Goal: Transaction & Acquisition: Book appointment/travel/reservation

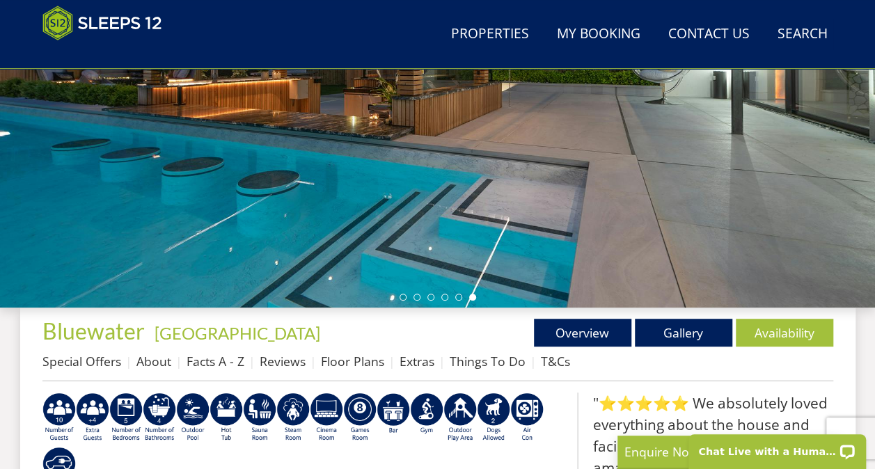
scroll to position [293, 0]
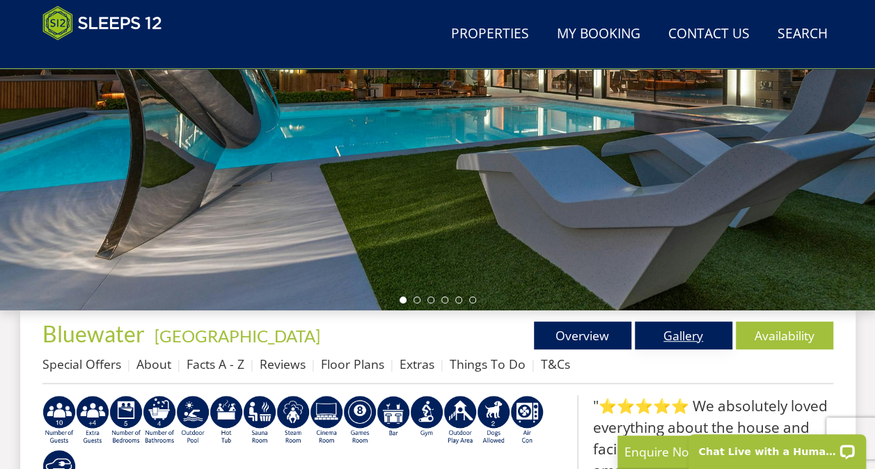
click at [686, 330] on link "Gallery" at bounding box center [682, 335] width 97 height 28
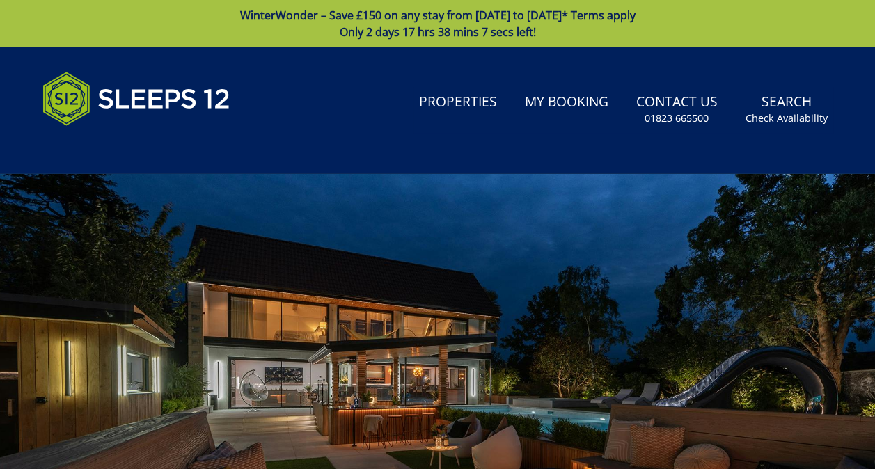
click at [324, 117] on div "Search Menu Properties My Booking Contact Us [PHONE_NUMBER] Search Check Availa…" at bounding box center [437, 110] width 835 height 92
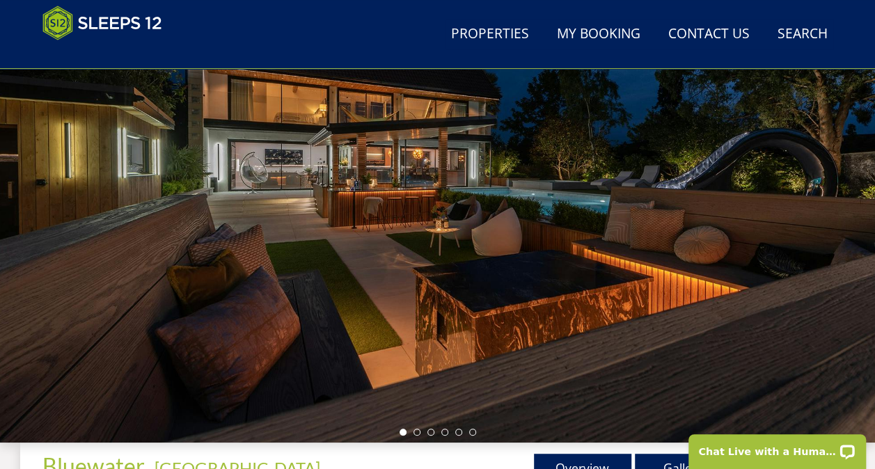
scroll to position [139, 0]
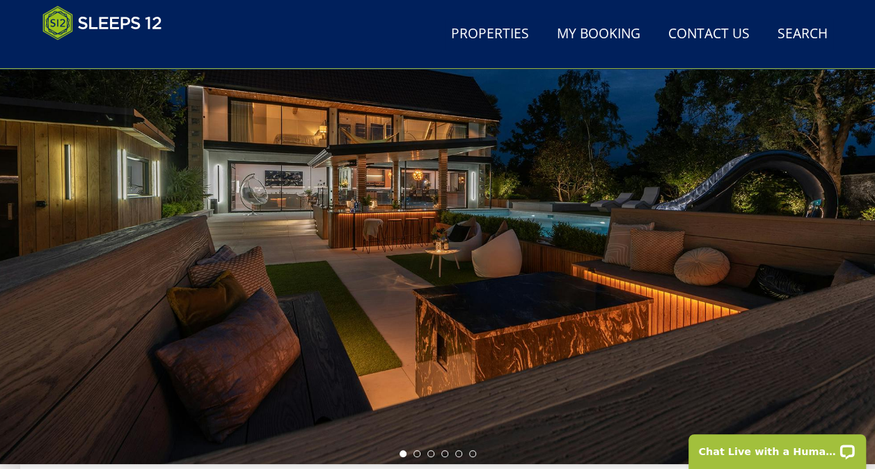
click at [388, 229] on div at bounding box center [437, 220] width 875 height 487
click at [871, 239] on div at bounding box center [437, 220] width 875 height 487
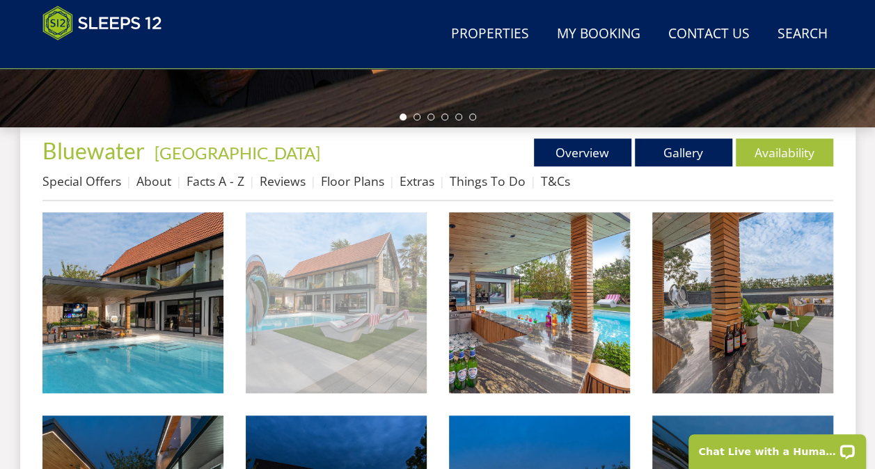
scroll to position [557, 0]
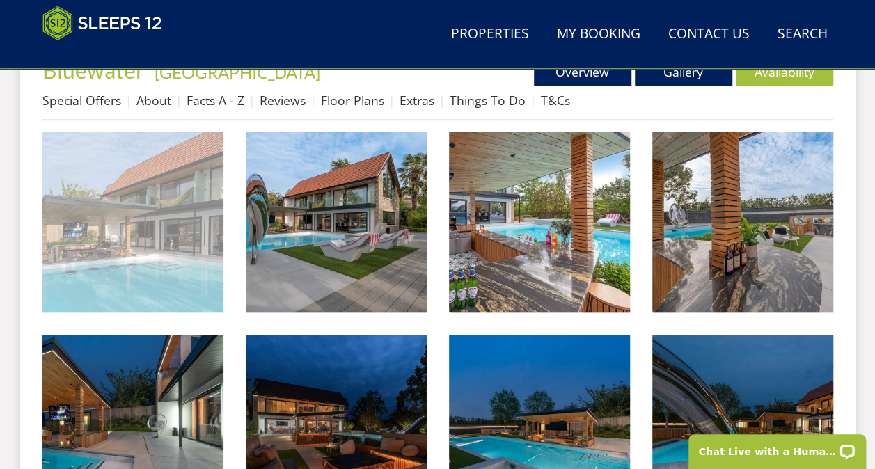
click at [132, 259] on img at bounding box center [132, 221] width 181 height 181
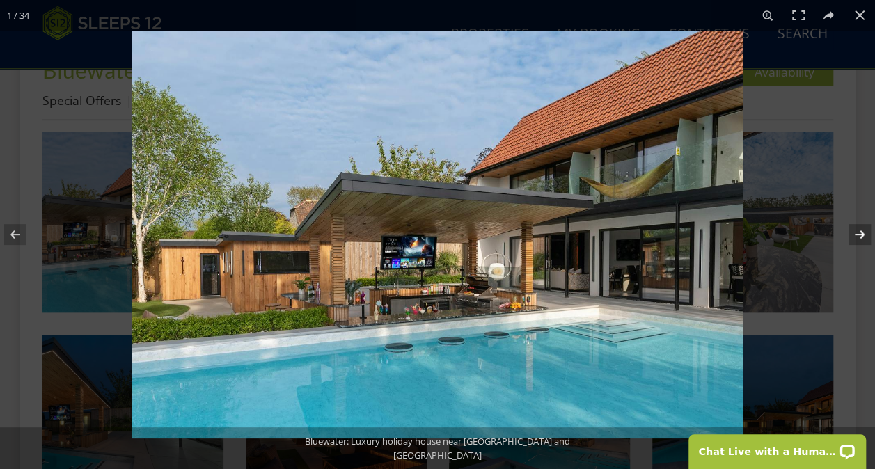
click at [858, 232] on button at bounding box center [850, 235] width 49 height 70
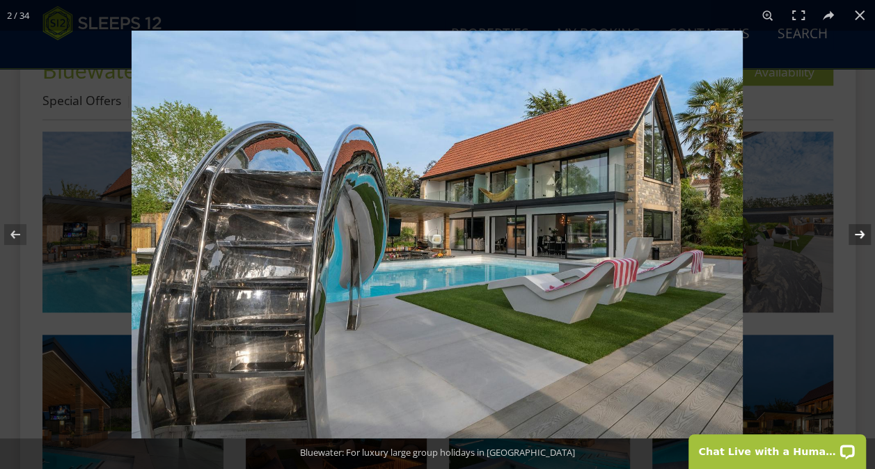
click at [858, 232] on button at bounding box center [850, 235] width 49 height 70
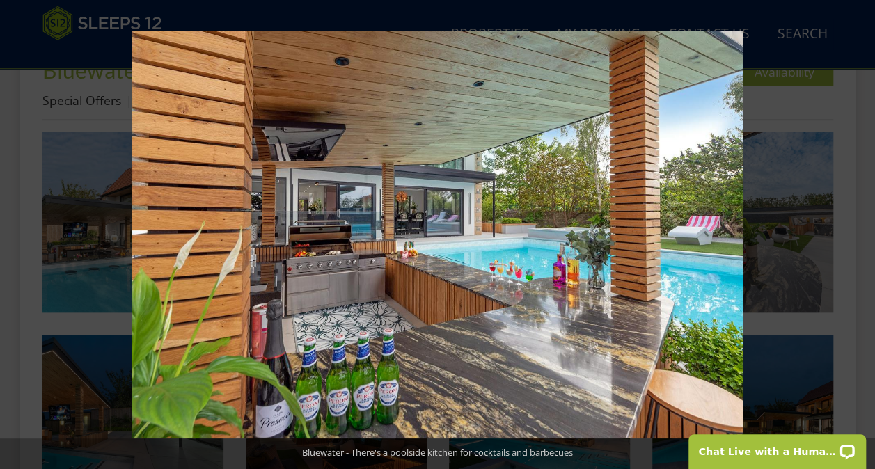
click at [858, 232] on button at bounding box center [850, 235] width 49 height 70
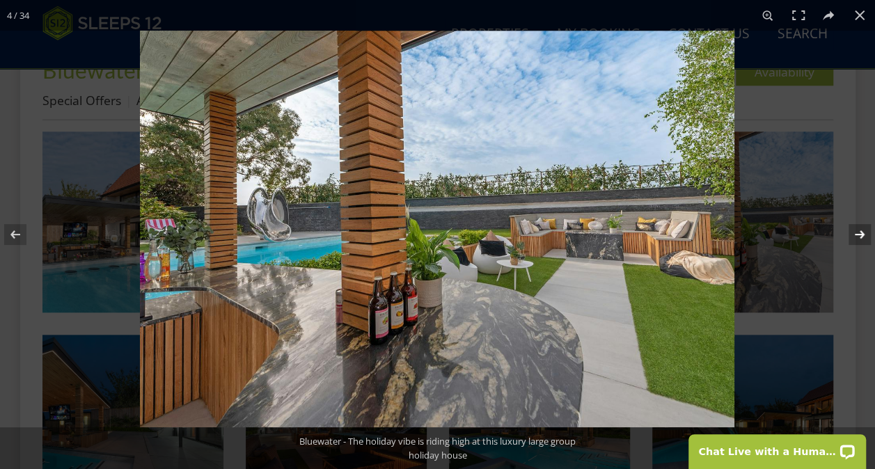
click at [854, 237] on button at bounding box center [850, 235] width 49 height 70
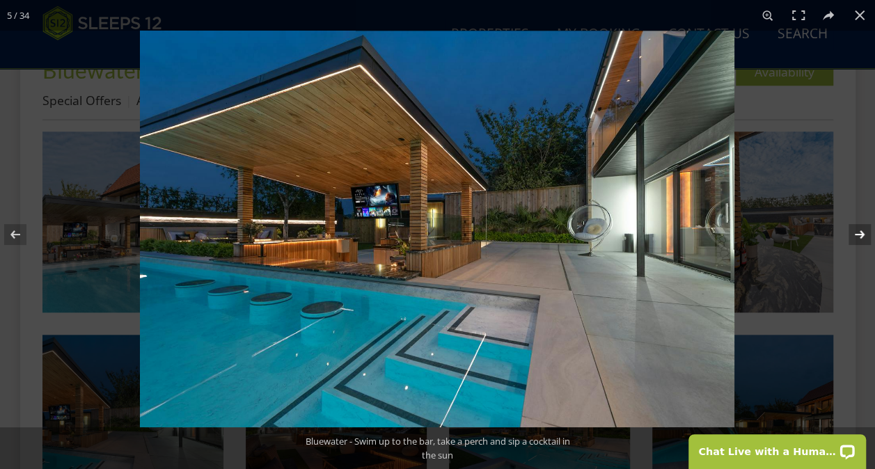
click at [854, 237] on button at bounding box center [850, 235] width 49 height 70
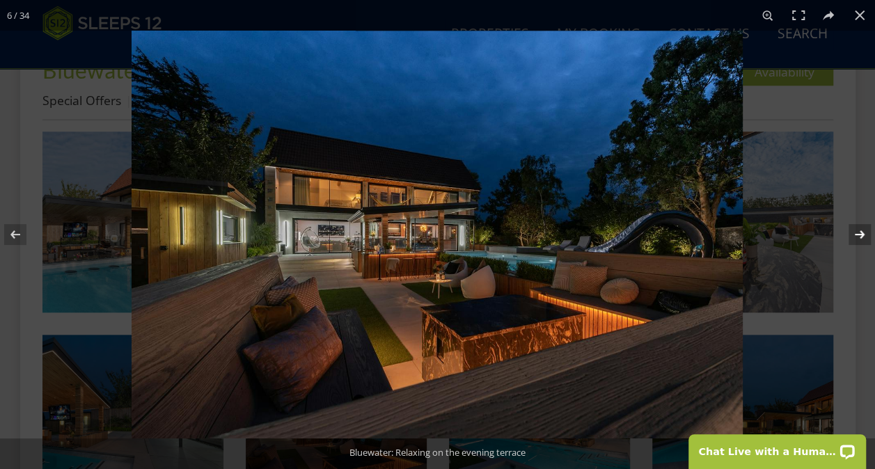
click at [854, 237] on button at bounding box center [850, 235] width 49 height 70
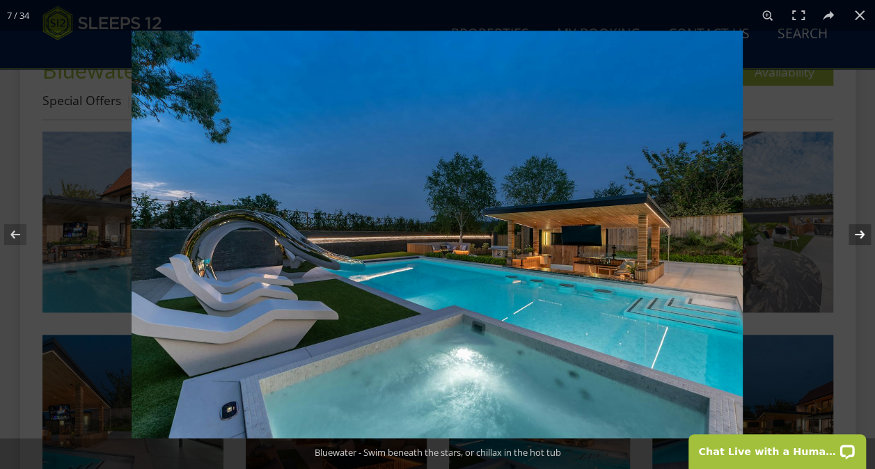
click at [854, 237] on button at bounding box center [850, 235] width 49 height 70
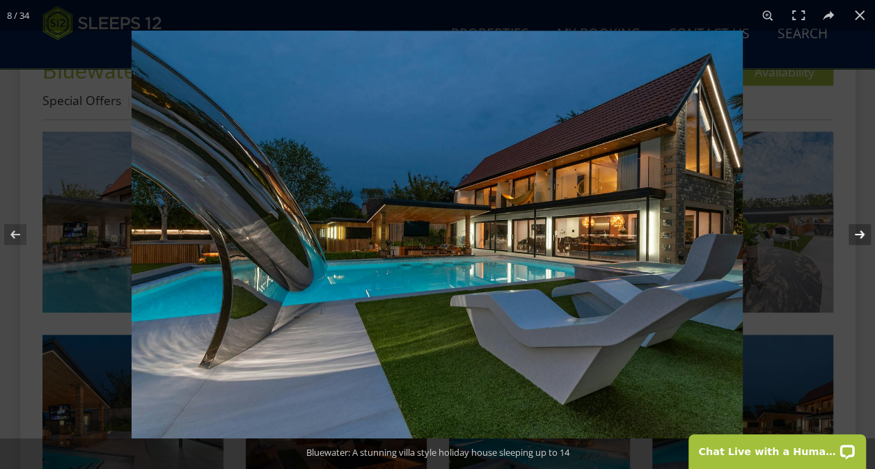
click at [854, 237] on button at bounding box center [850, 235] width 49 height 70
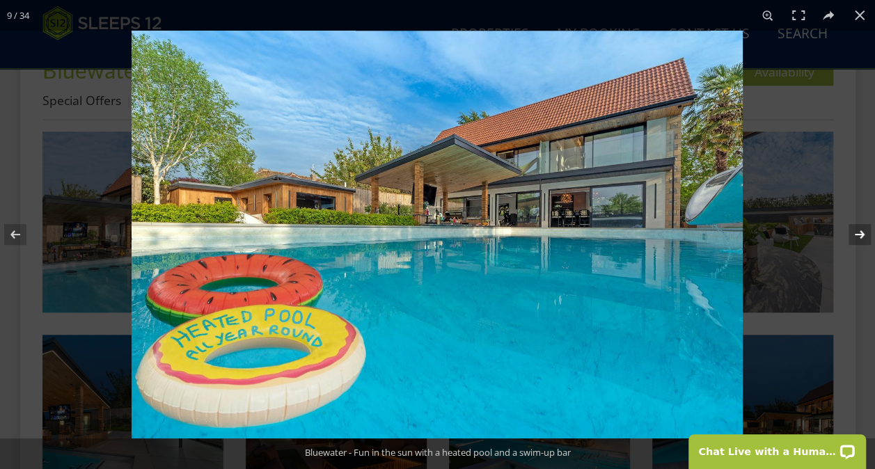
click at [854, 237] on button at bounding box center [850, 235] width 49 height 70
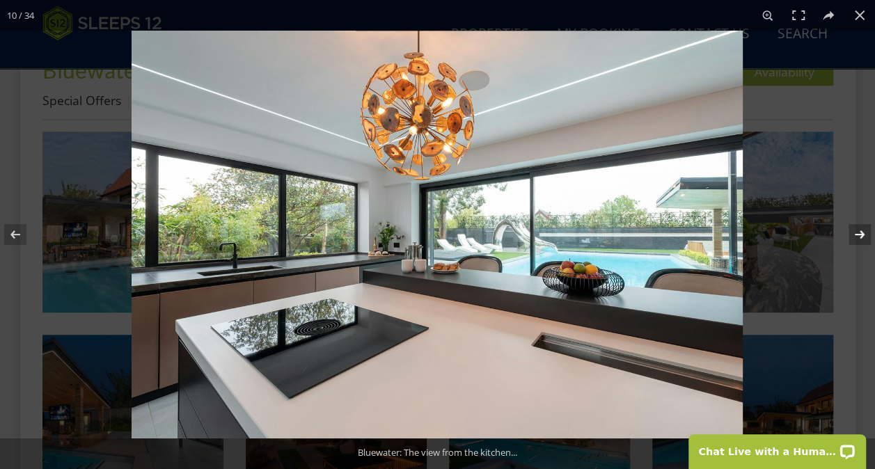
click at [854, 237] on button at bounding box center [850, 235] width 49 height 70
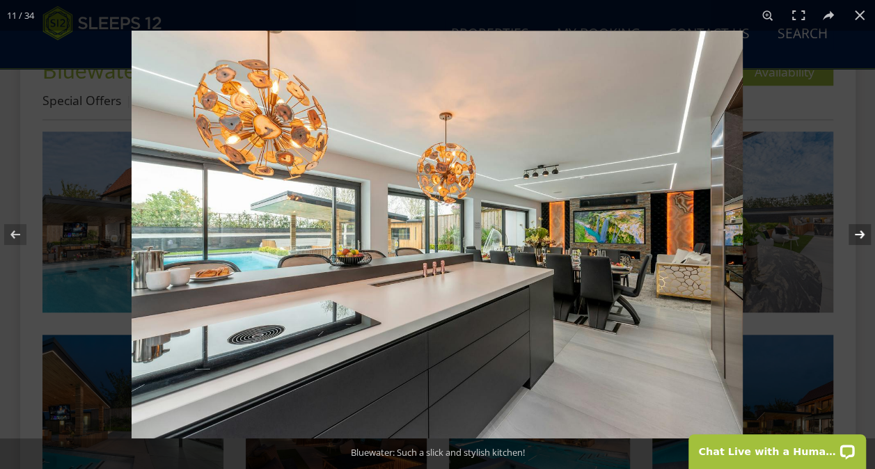
click at [854, 237] on button at bounding box center [850, 235] width 49 height 70
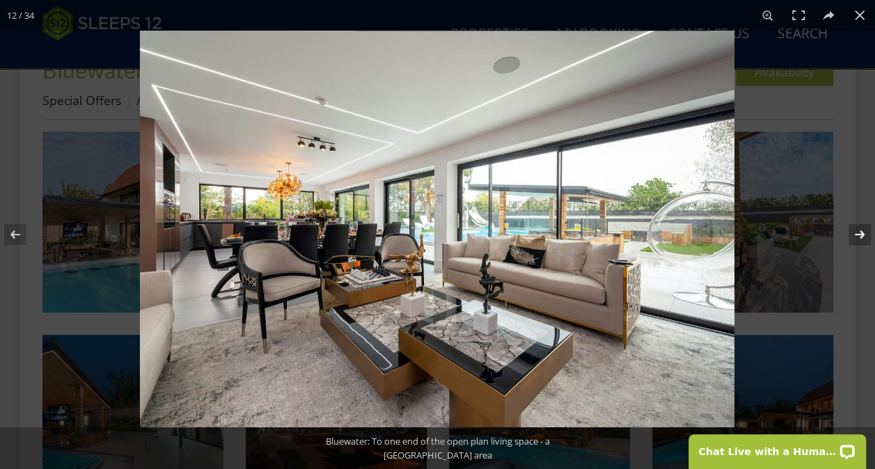
click at [854, 237] on button at bounding box center [850, 235] width 49 height 70
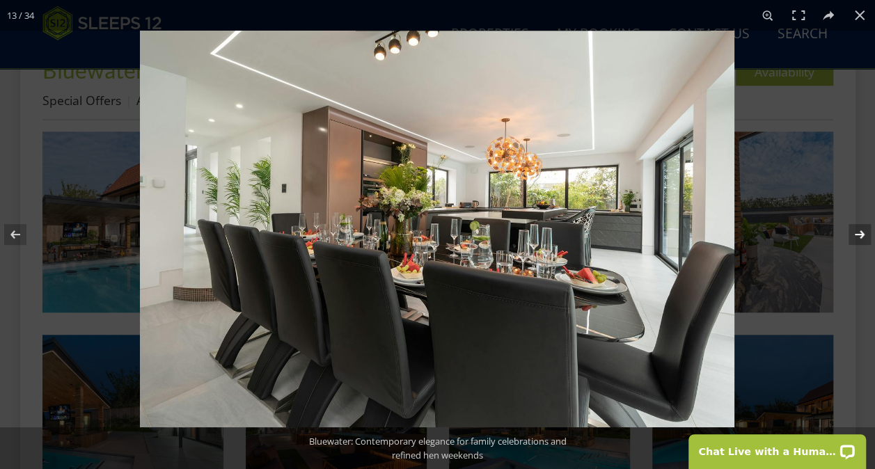
click at [854, 237] on button at bounding box center [850, 235] width 49 height 70
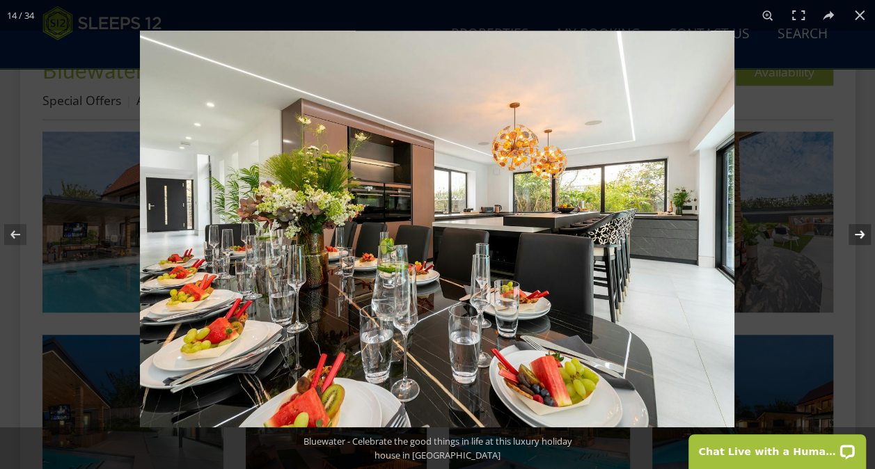
click at [854, 237] on button at bounding box center [850, 235] width 49 height 70
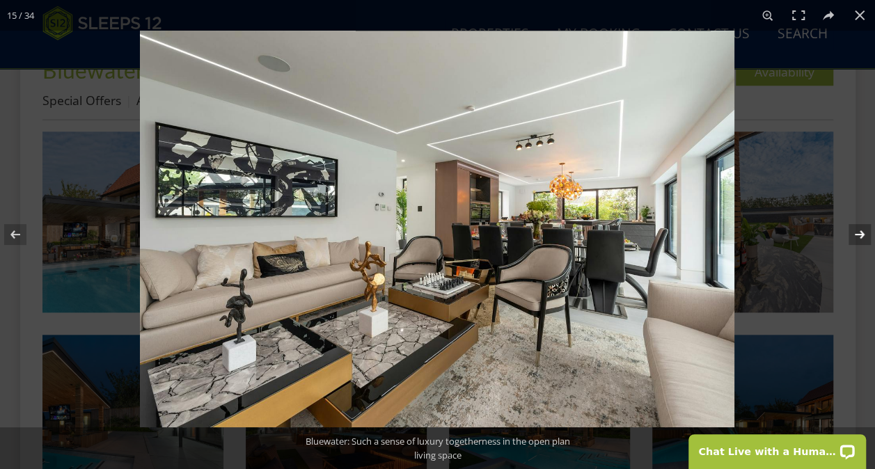
click at [854, 237] on button at bounding box center [850, 235] width 49 height 70
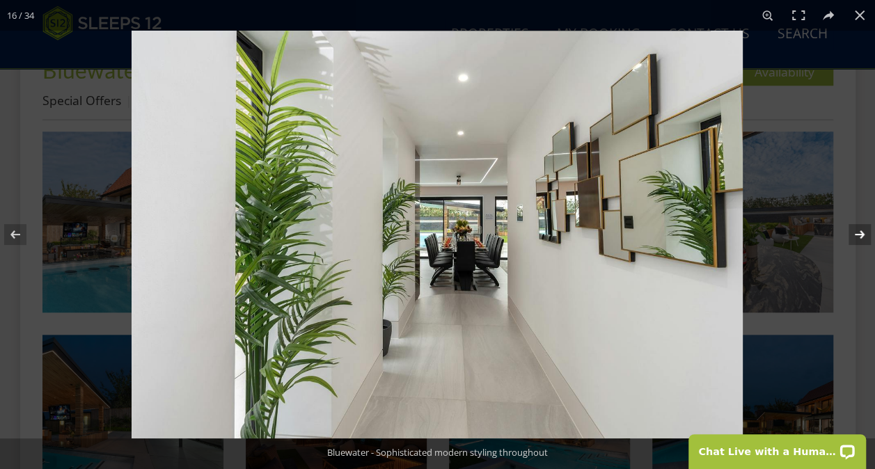
click at [854, 237] on button at bounding box center [850, 235] width 49 height 70
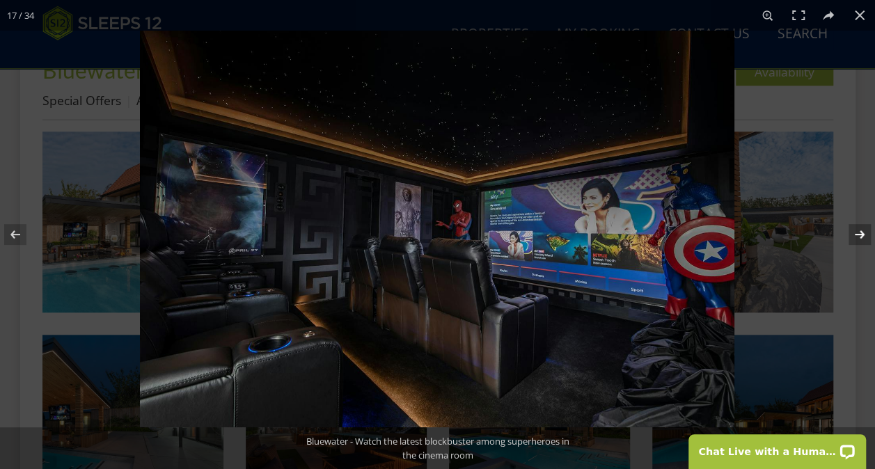
click at [854, 237] on button at bounding box center [850, 235] width 49 height 70
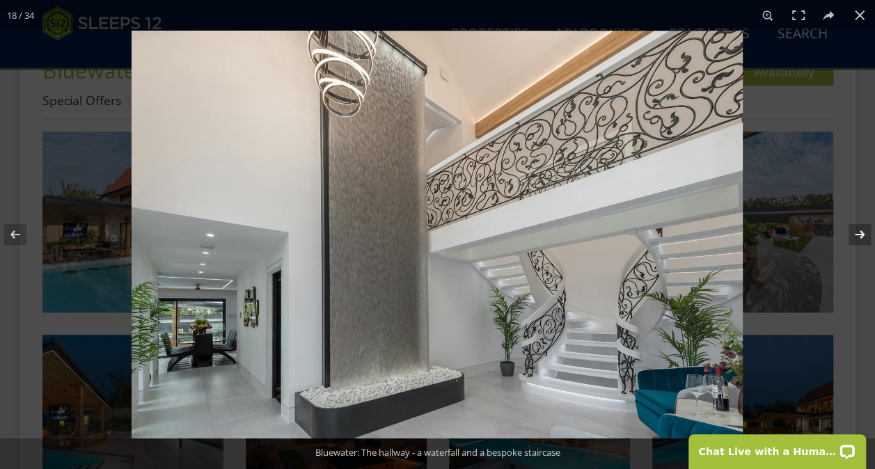
click at [854, 237] on button at bounding box center [850, 235] width 49 height 70
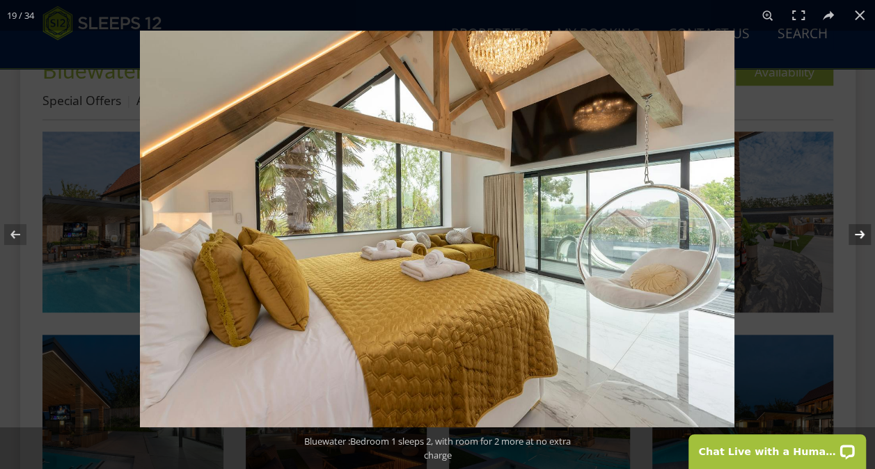
click at [854, 237] on button at bounding box center [850, 235] width 49 height 70
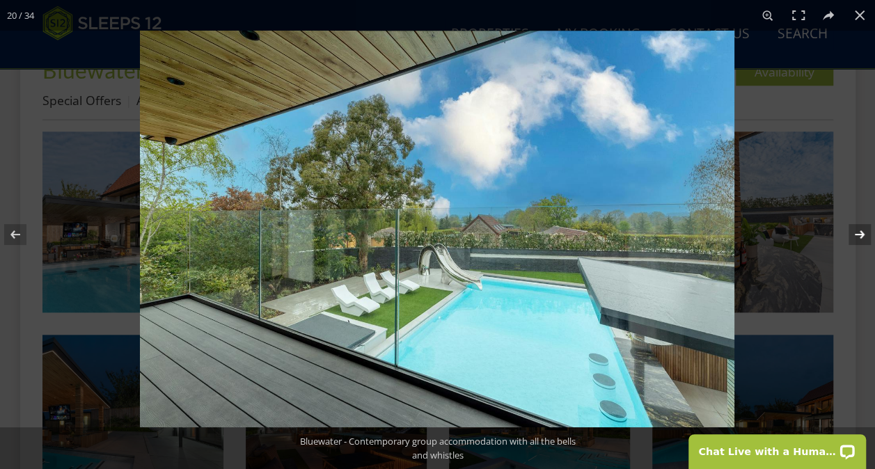
click at [854, 237] on button at bounding box center [850, 235] width 49 height 70
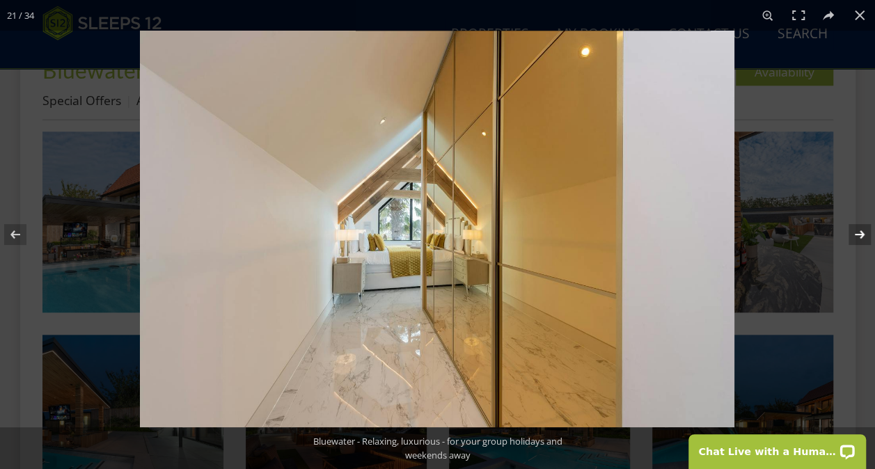
click at [854, 237] on button at bounding box center [850, 235] width 49 height 70
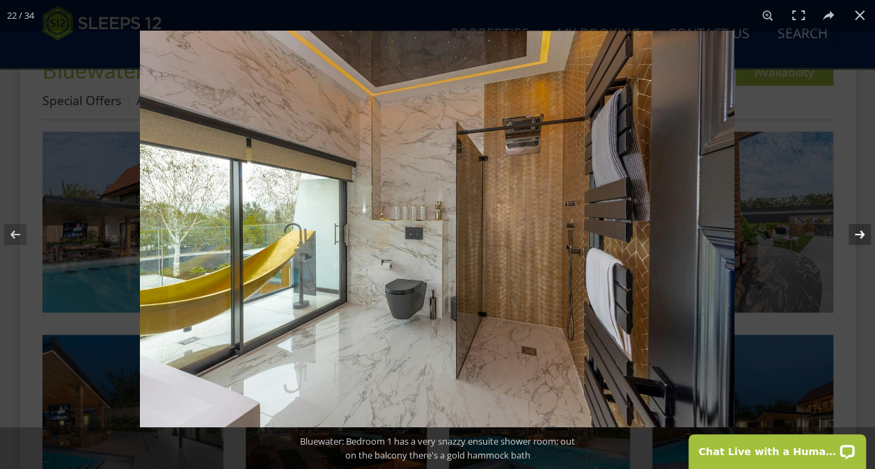
click at [854, 237] on button at bounding box center [850, 235] width 49 height 70
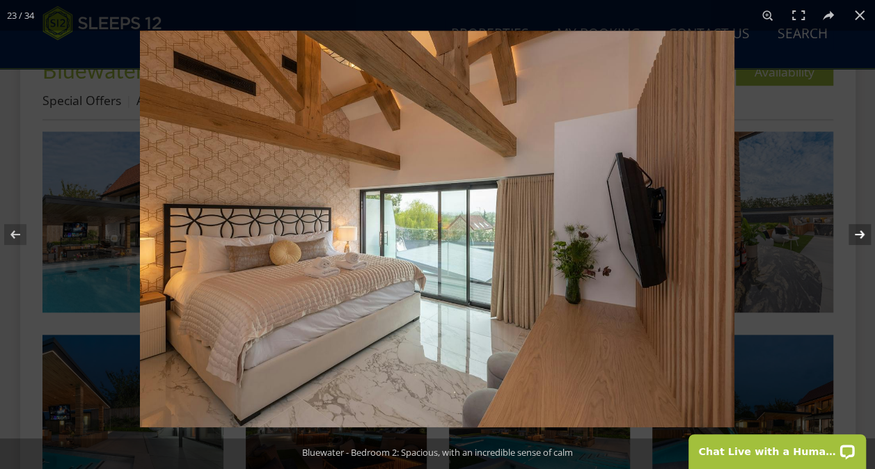
click at [854, 237] on button at bounding box center [850, 235] width 49 height 70
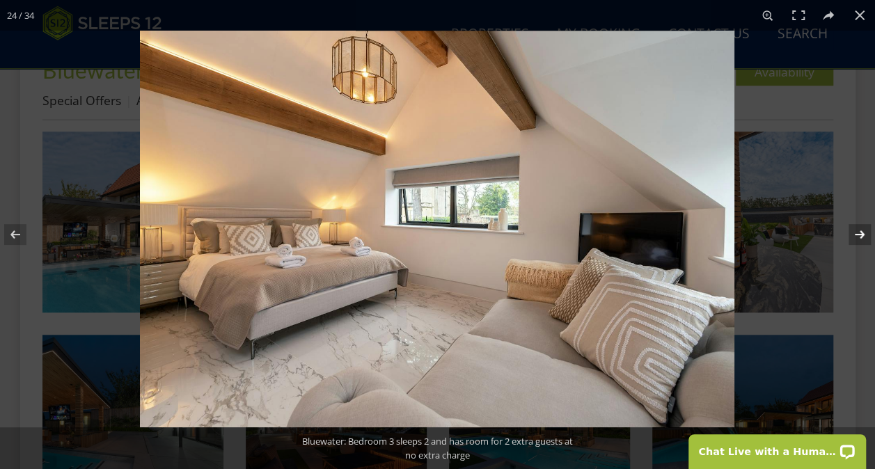
click at [854, 237] on button at bounding box center [850, 235] width 49 height 70
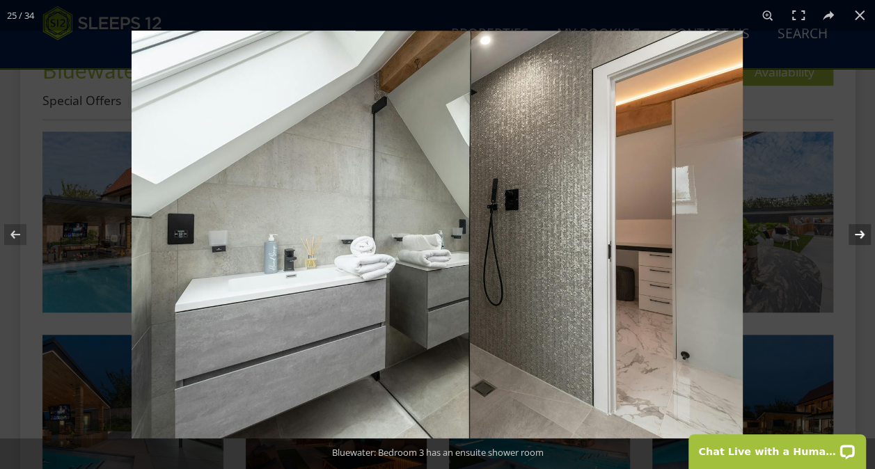
click at [854, 237] on button at bounding box center [850, 235] width 49 height 70
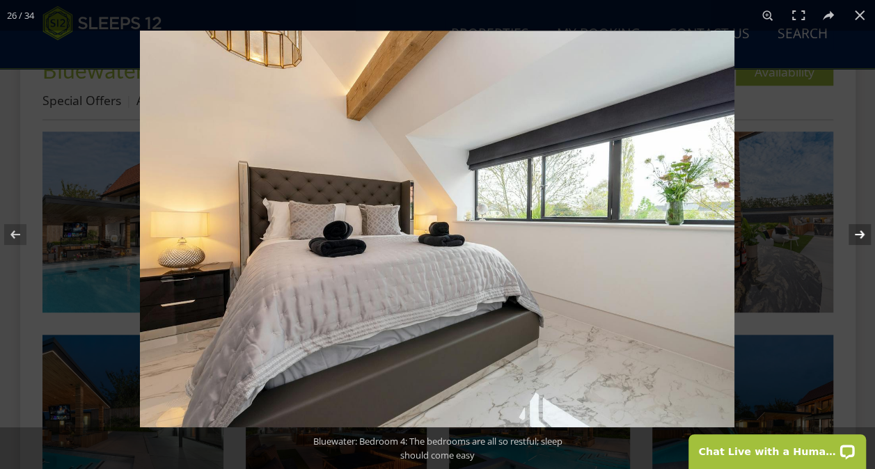
click at [854, 237] on button at bounding box center [850, 235] width 49 height 70
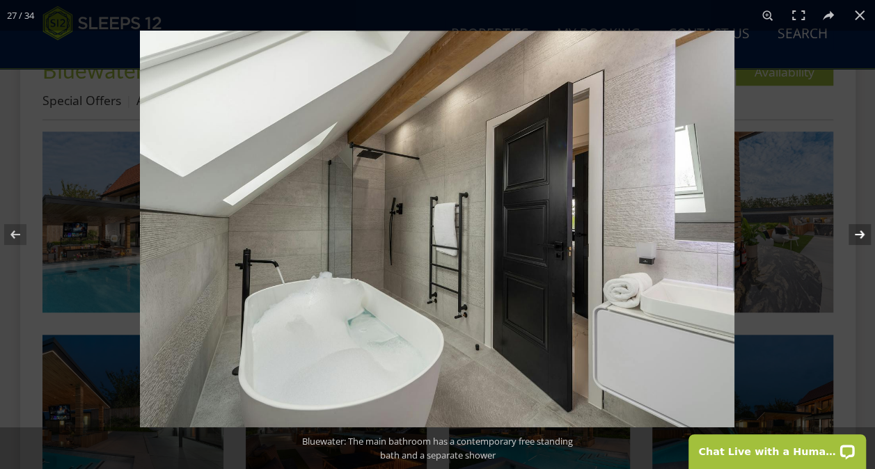
click at [854, 237] on button at bounding box center [850, 235] width 49 height 70
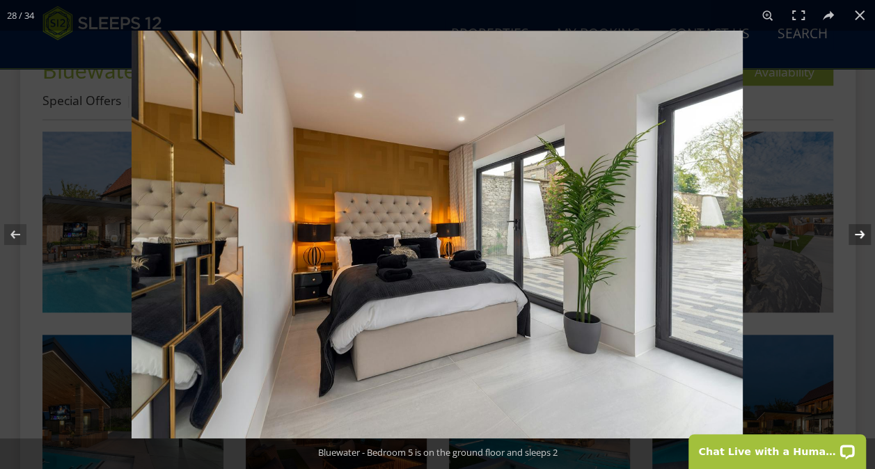
click at [854, 237] on button at bounding box center [850, 235] width 49 height 70
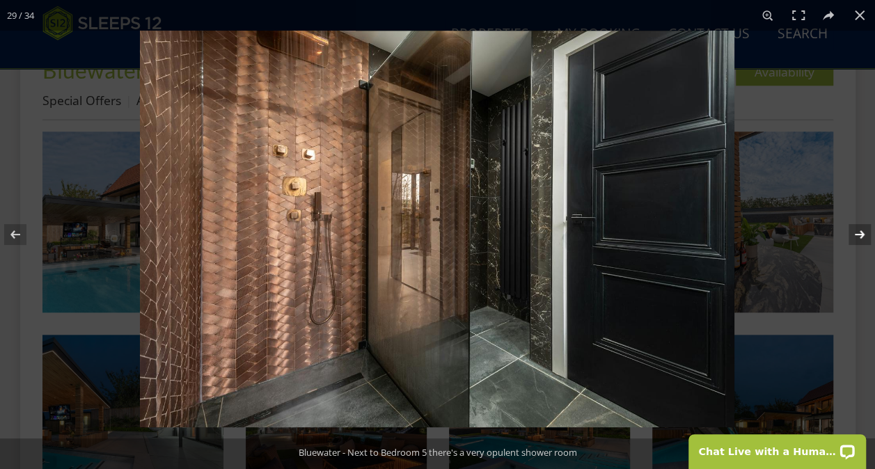
click at [854, 237] on button at bounding box center [850, 235] width 49 height 70
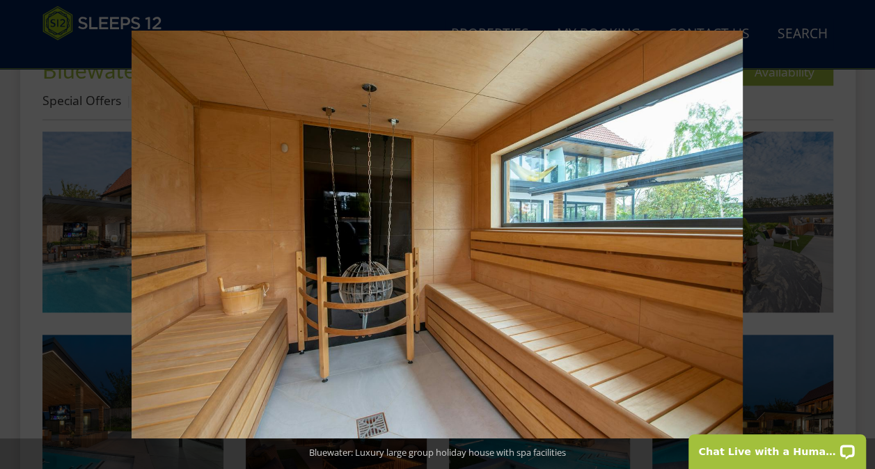
click at [854, 237] on button at bounding box center [850, 235] width 49 height 70
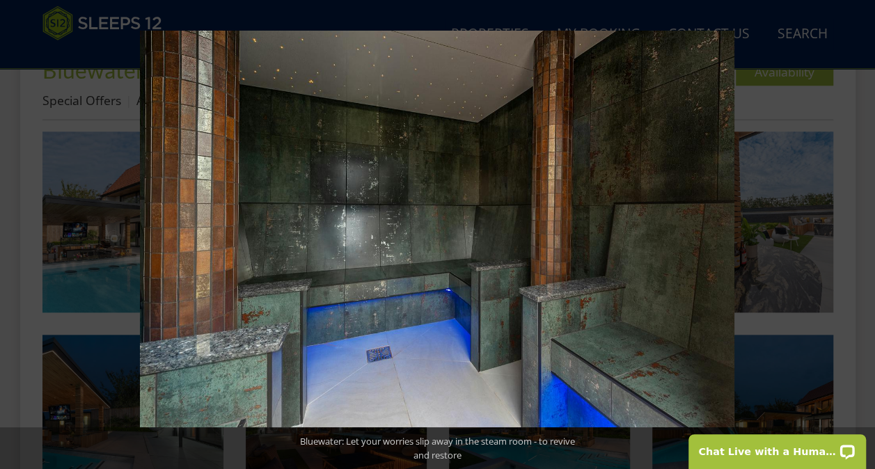
click at [854, 237] on button at bounding box center [850, 235] width 49 height 70
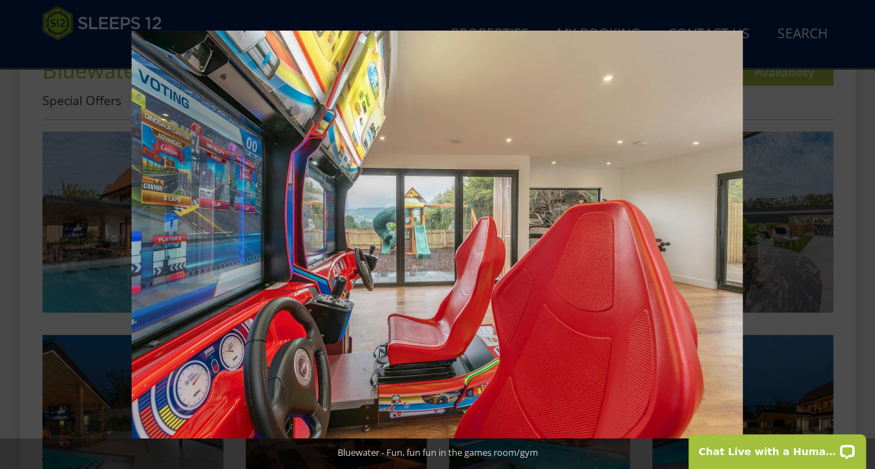
click at [854, 237] on button at bounding box center [850, 235] width 49 height 70
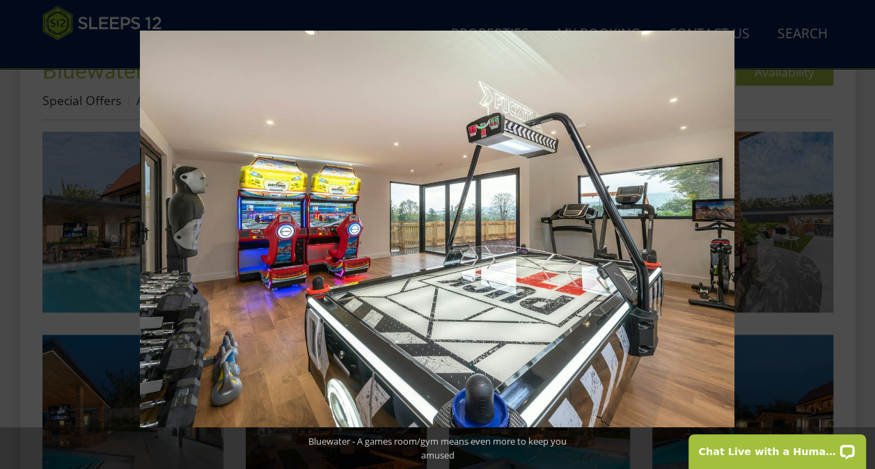
click at [854, 237] on button at bounding box center [850, 235] width 49 height 70
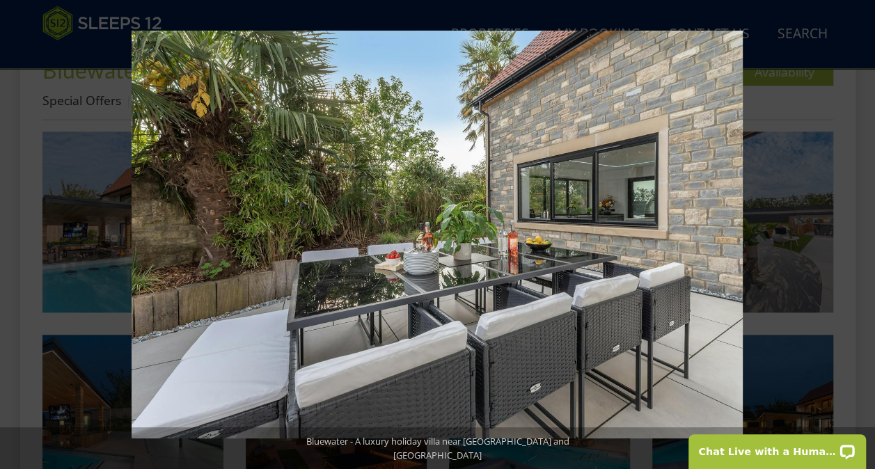
click at [854, 237] on button at bounding box center [850, 235] width 49 height 70
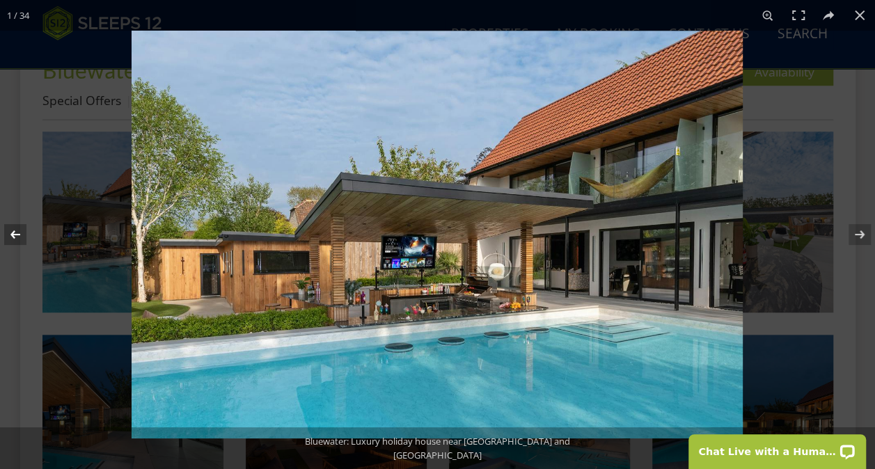
click at [24, 239] on button at bounding box center [24, 235] width 49 height 70
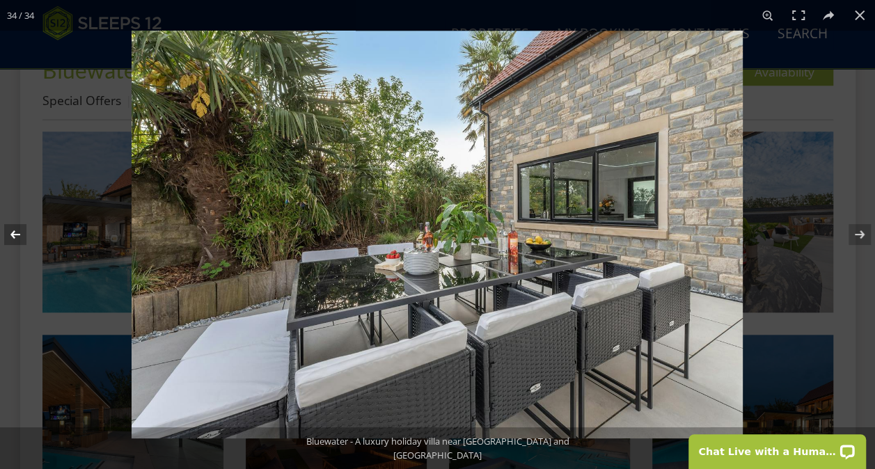
click at [24, 239] on button at bounding box center [24, 235] width 49 height 70
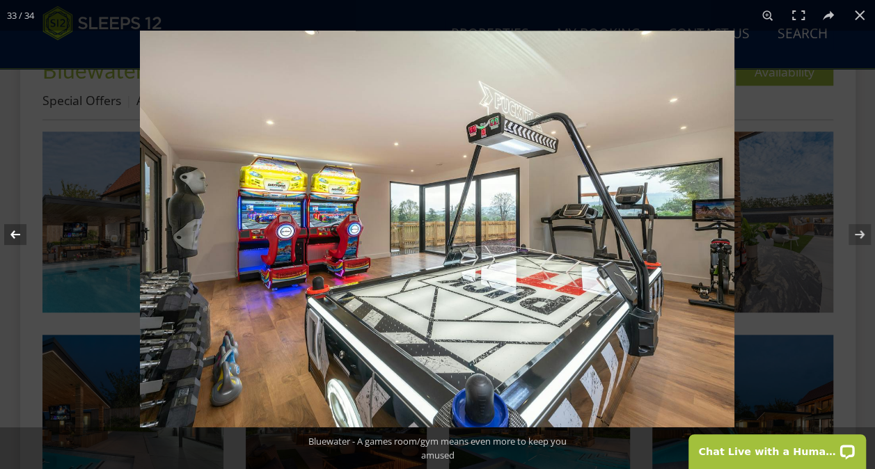
click at [16, 230] on button at bounding box center [24, 235] width 49 height 70
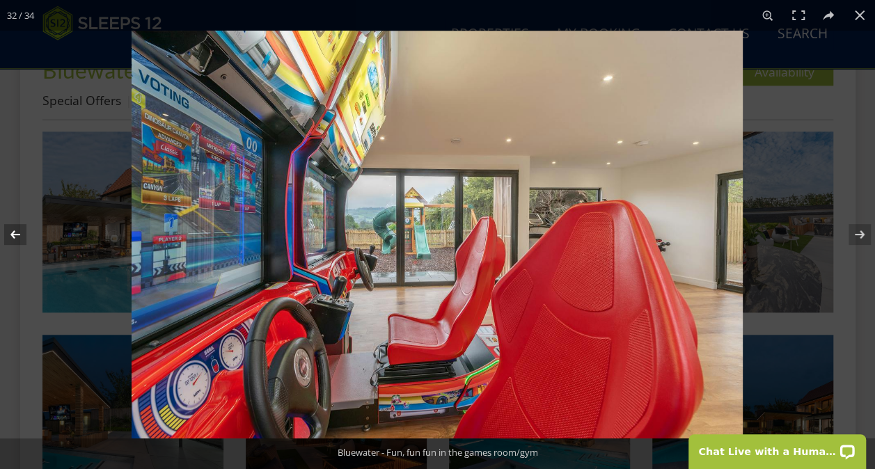
click at [16, 230] on button at bounding box center [24, 235] width 49 height 70
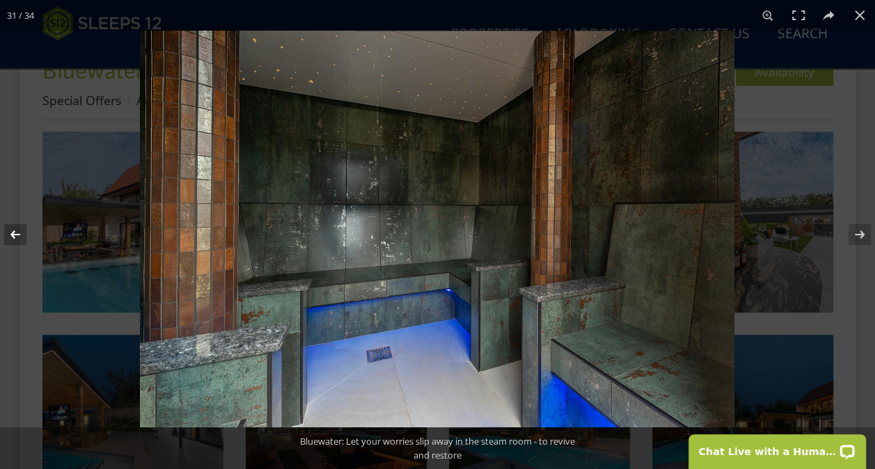
click at [16, 230] on button at bounding box center [24, 235] width 49 height 70
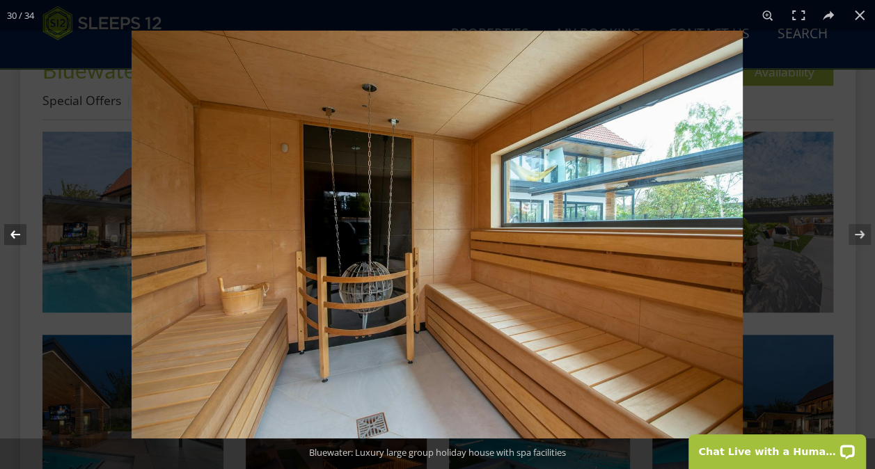
click at [16, 230] on button at bounding box center [24, 235] width 49 height 70
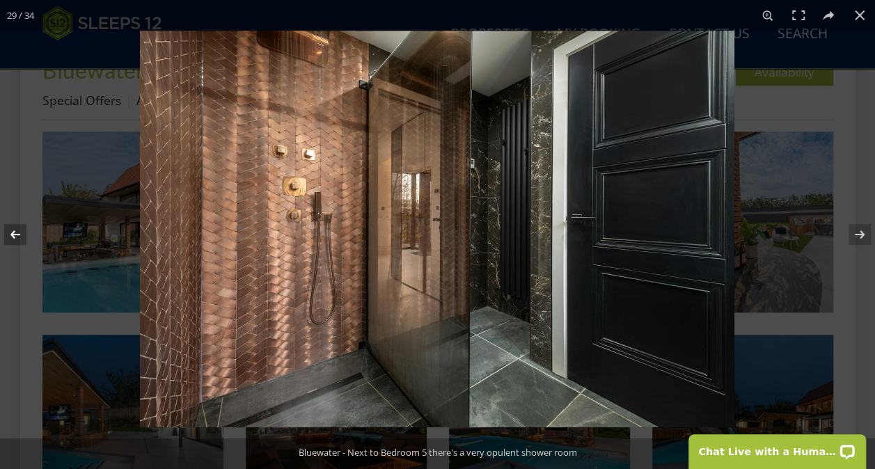
click at [16, 230] on button at bounding box center [24, 235] width 49 height 70
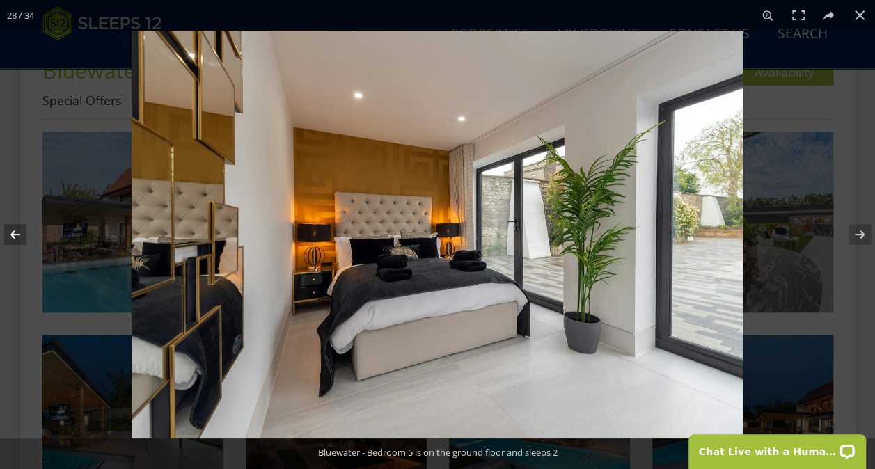
click at [16, 230] on button at bounding box center [24, 235] width 49 height 70
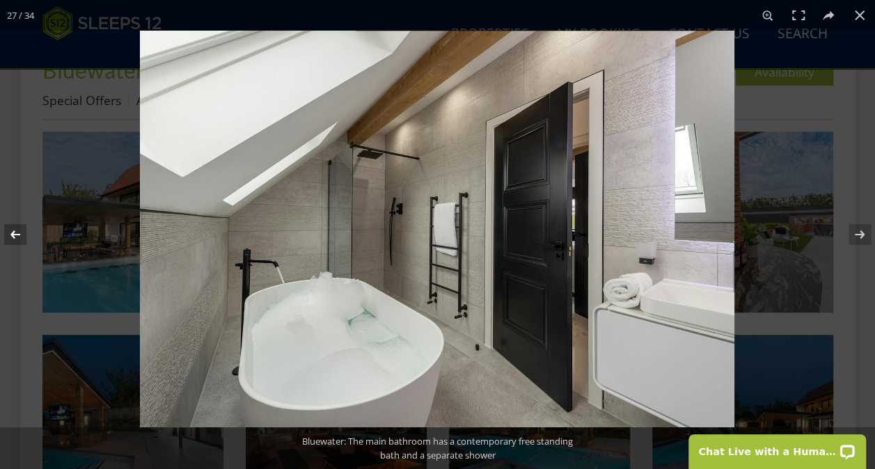
click at [16, 230] on button at bounding box center [24, 235] width 49 height 70
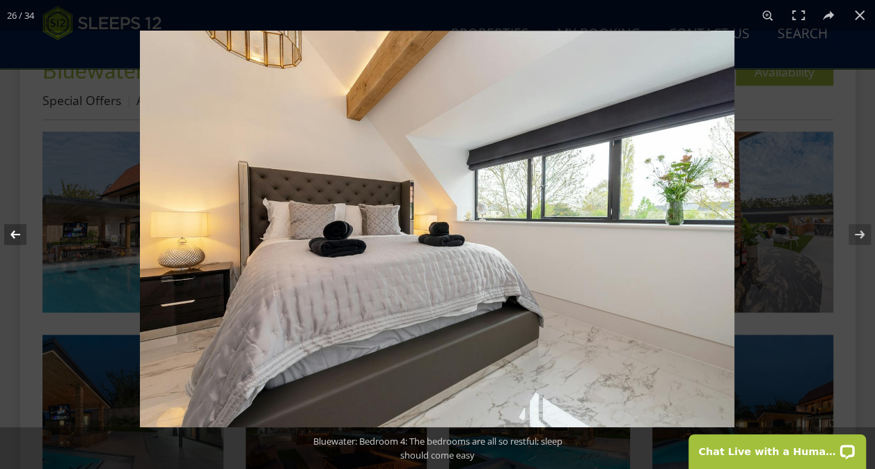
click at [16, 230] on button at bounding box center [24, 235] width 49 height 70
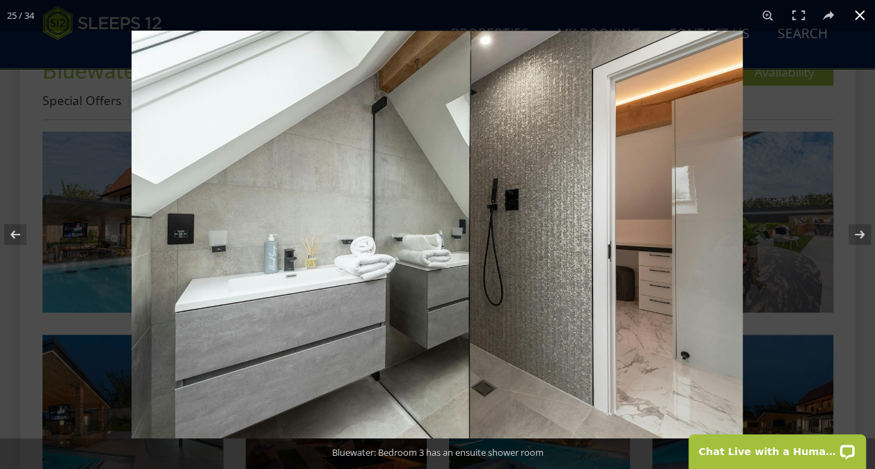
click at [861, 13] on button at bounding box center [859, 15] width 31 height 31
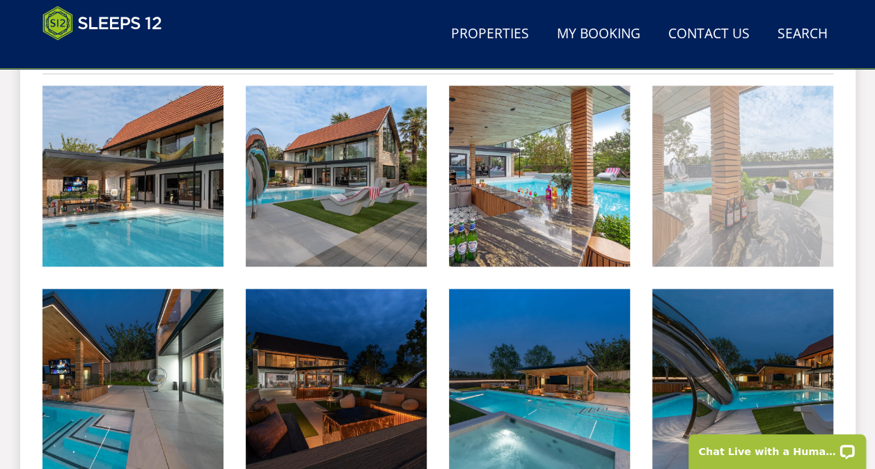
scroll to position [417, 0]
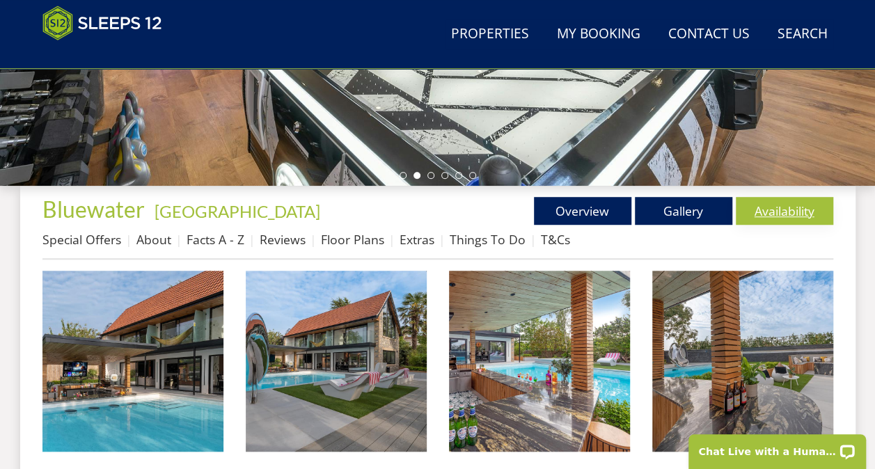
click at [776, 198] on link "Availability" at bounding box center [783, 211] width 97 height 28
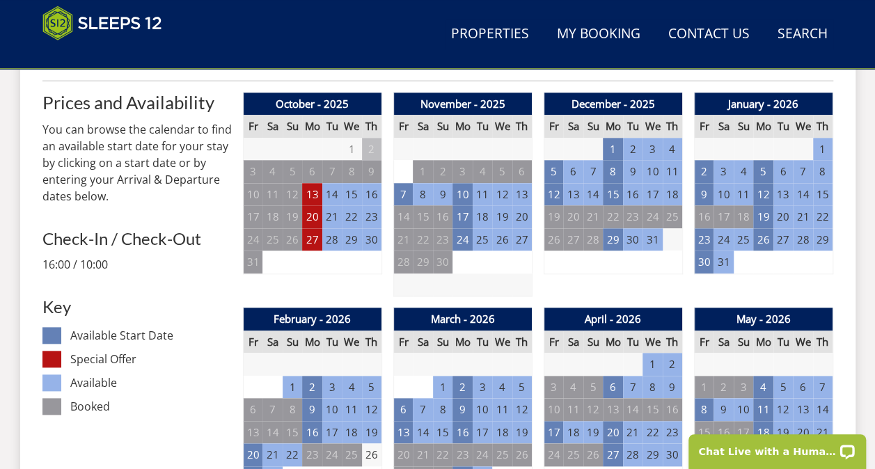
scroll to position [557, 0]
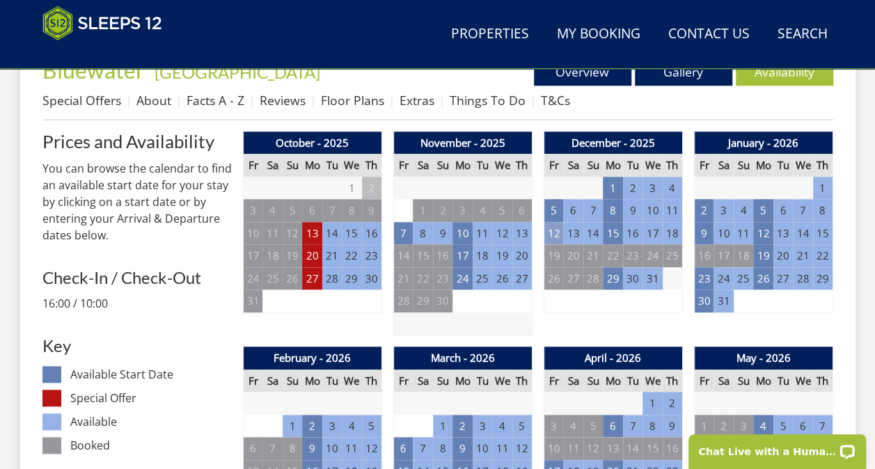
click at [553, 235] on td "12" at bounding box center [552, 233] width 19 height 23
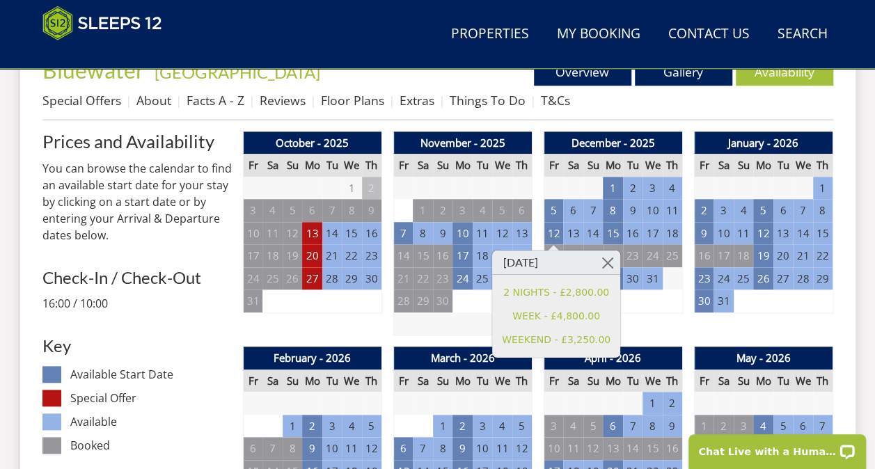
click at [47, 142] on h2 "Prices and Availability" at bounding box center [136, 140] width 189 height 19
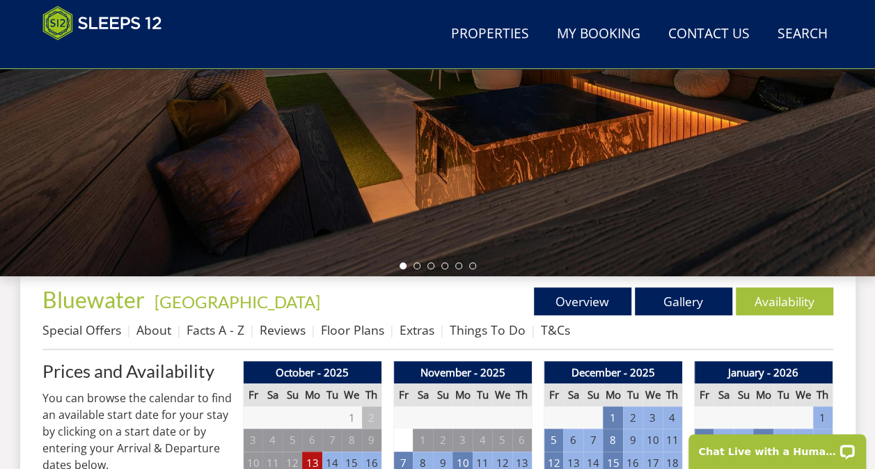
scroll to position [348, 0]
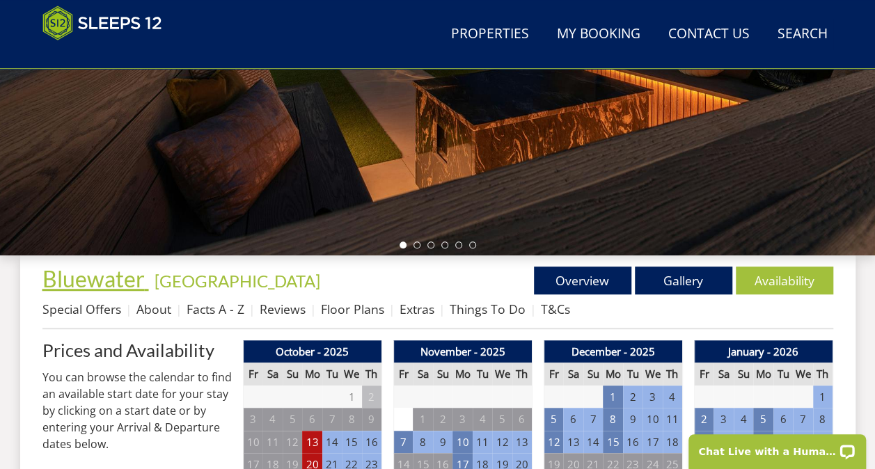
click at [103, 280] on span "Bluewater" at bounding box center [93, 278] width 102 height 27
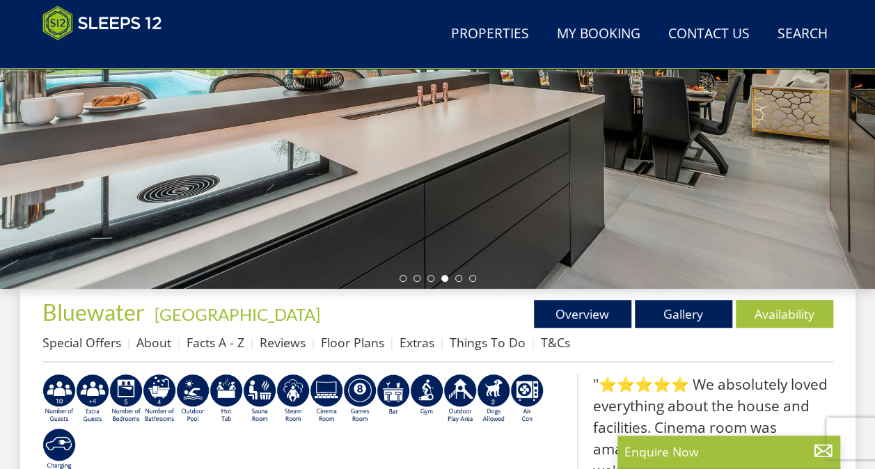
scroll to position [312, 0]
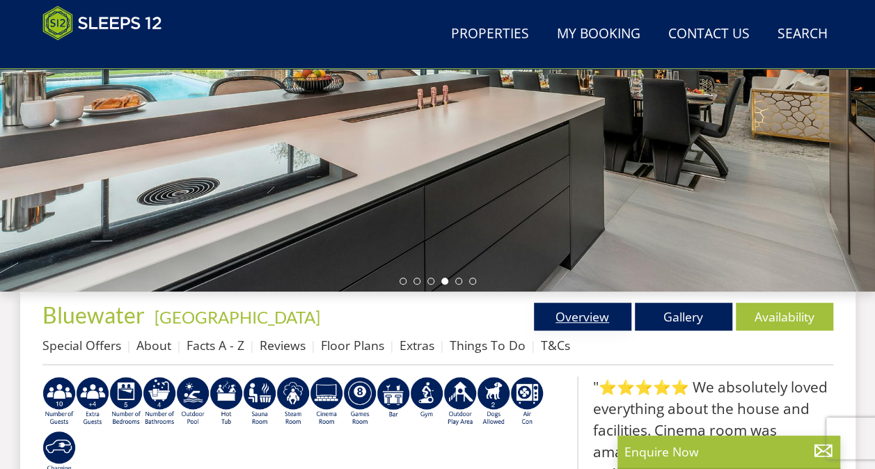
click at [580, 308] on link "Overview" at bounding box center [582, 317] width 97 height 28
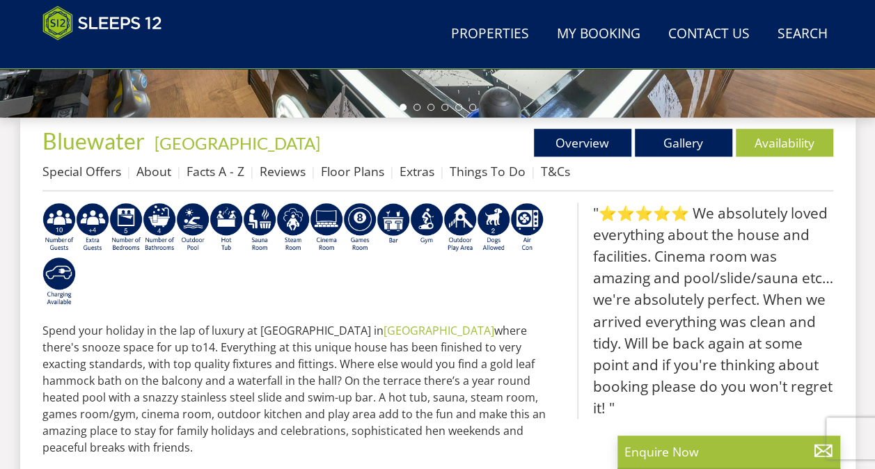
scroll to position [487, 0]
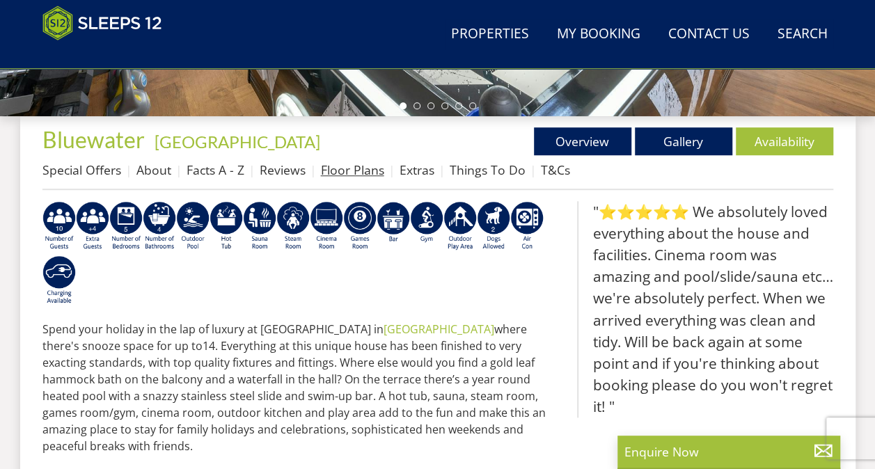
click at [357, 171] on link "Floor Plans" at bounding box center [352, 169] width 63 height 17
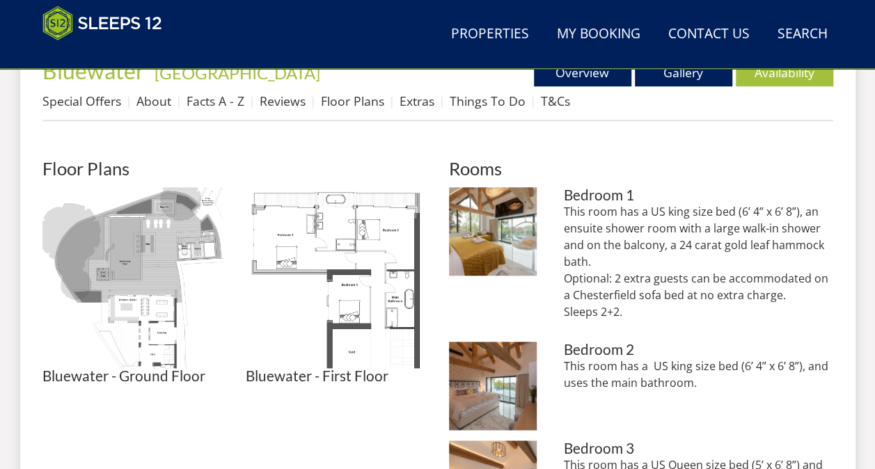
scroll to position [557, 0]
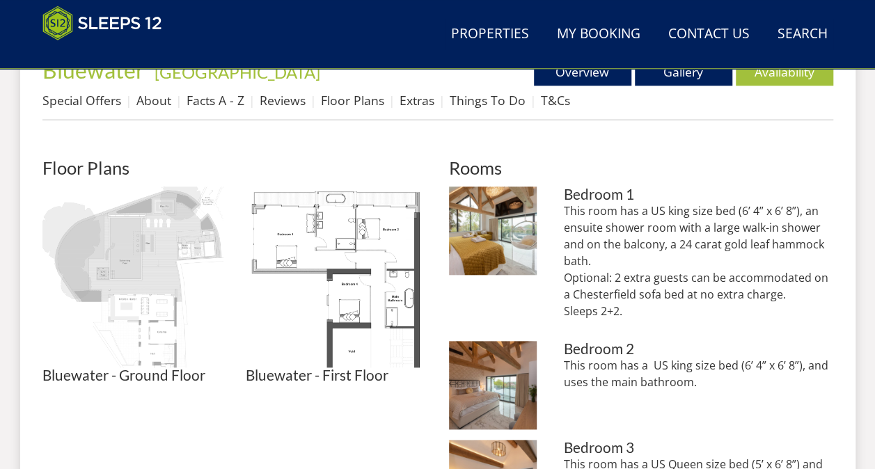
click at [132, 260] on img at bounding box center [132, 276] width 181 height 181
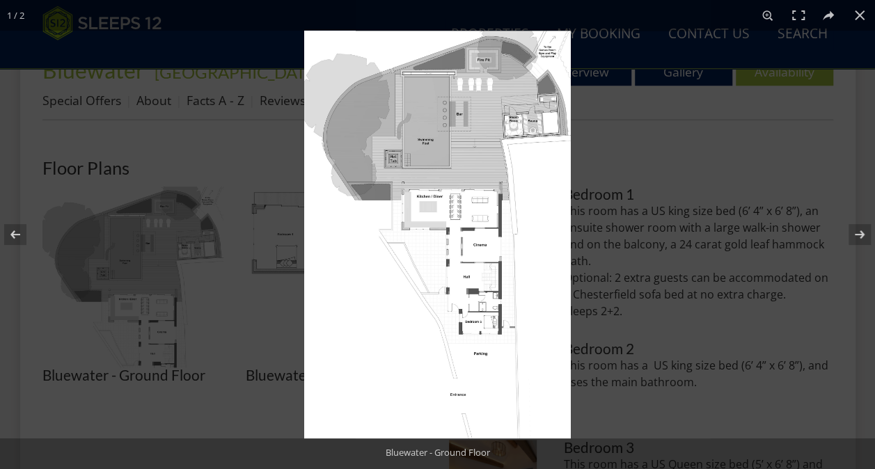
click at [469, 161] on img at bounding box center [437, 235] width 266 height 408
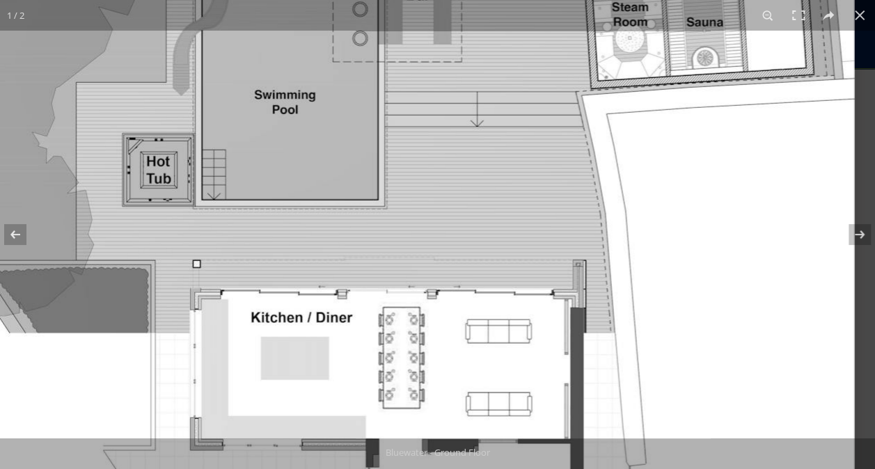
drag, startPoint x: 469, startPoint y: 132, endPoint x: 399, endPoint y: 124, distance: 70.1
click at [399, 124] on img at bounding box center [332, 466] width 1044 height 1595
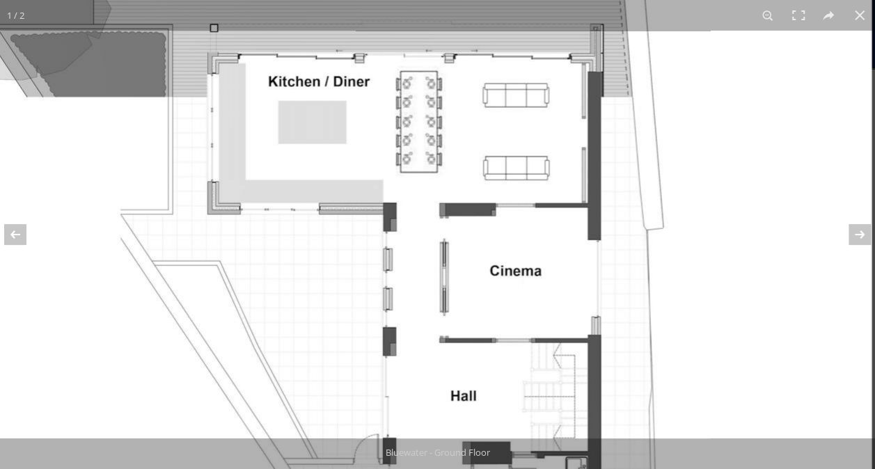
drag, startPoint x: 440, startPoint y: 225, endPoint x: 425, endPoint y: -34, distance: 259.2
click at [425, 0] on html "WinterWonder – Save £150 on any stay from [DATE] to [DATE]* Terms apply Only 2 …" at bounding box center [437, 406] width 875 height 1927
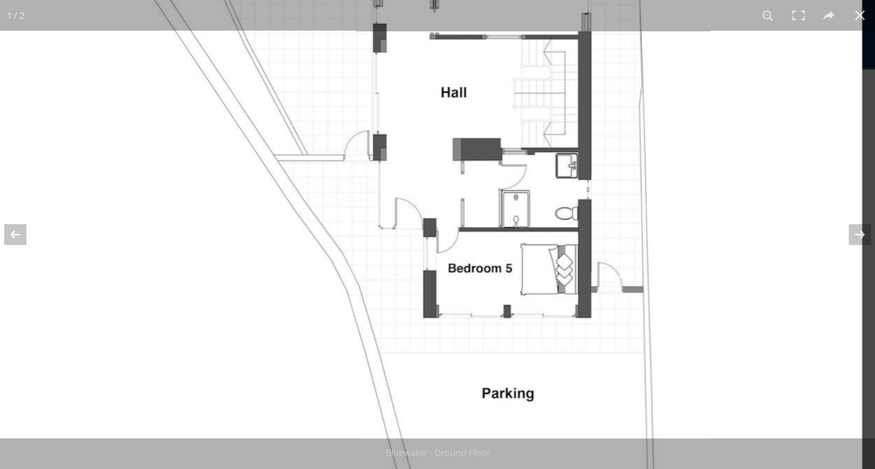
drag, startPoint x: 483, startPoint y: 300, endPoint x: 442, endPoint y: 42, distance: 260.7
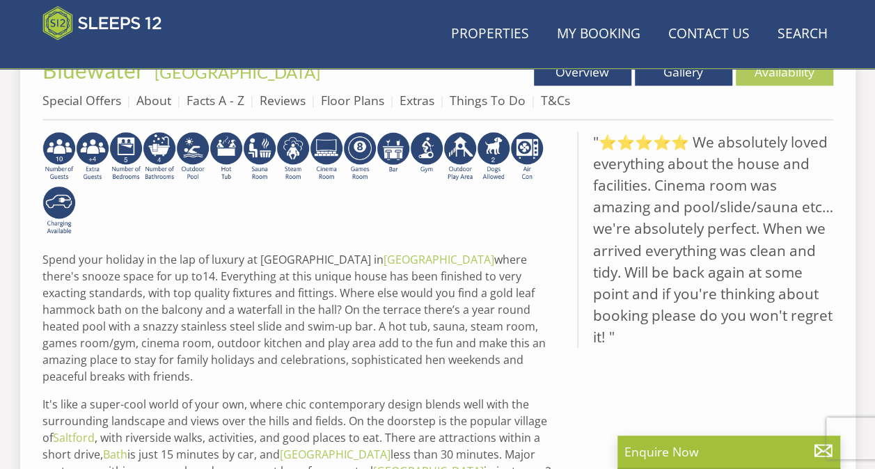
scroll to position [487, 0]
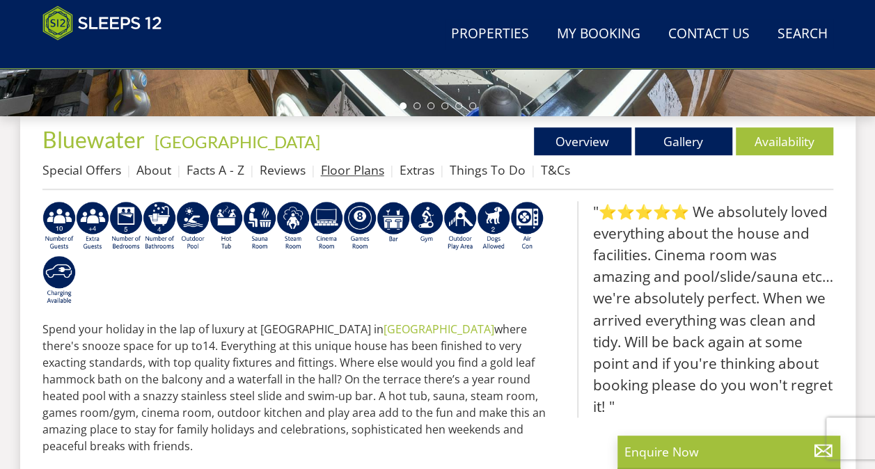
click at [344, 166] on link "Floor Plans" at bounding box center [352, 169] width 63 height 17
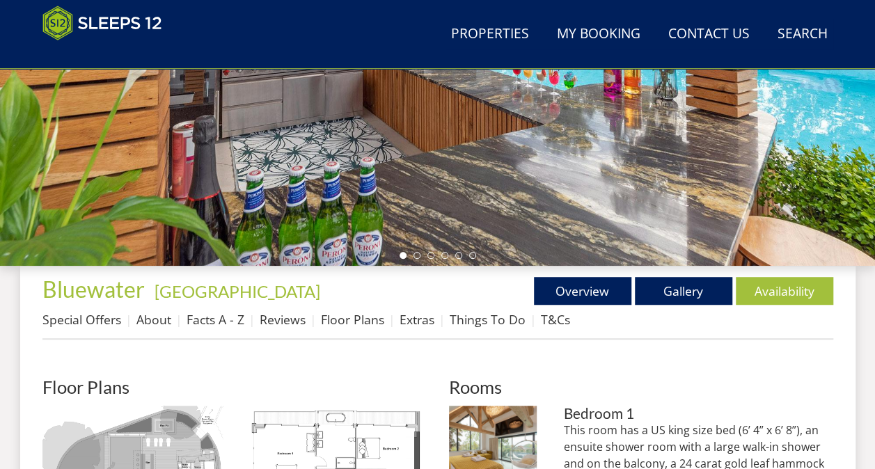
scroll to position [487, 0]
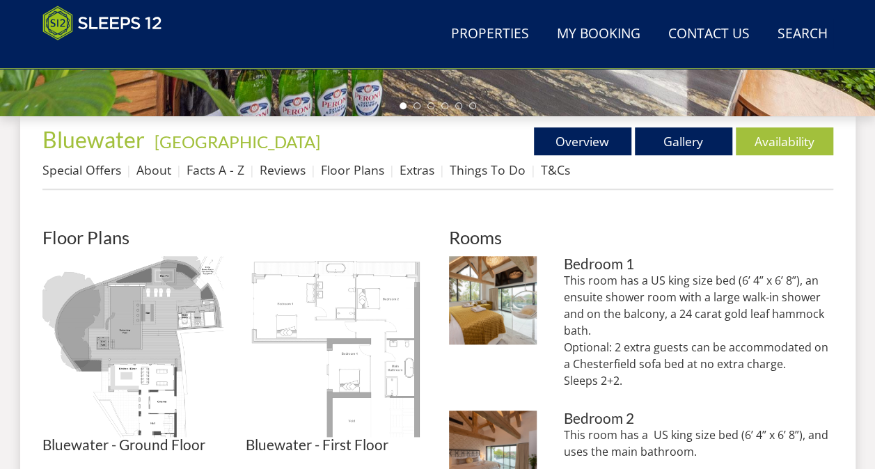
click at [333, 273] on img at bounding box center [336, 346] width 181 height 181
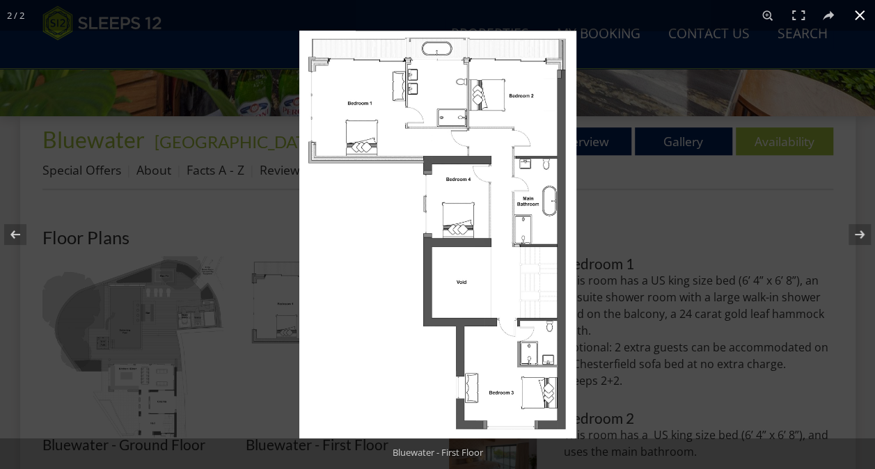
click at [282, 346] on div at bounding box center [437, 234] width 875 height 469
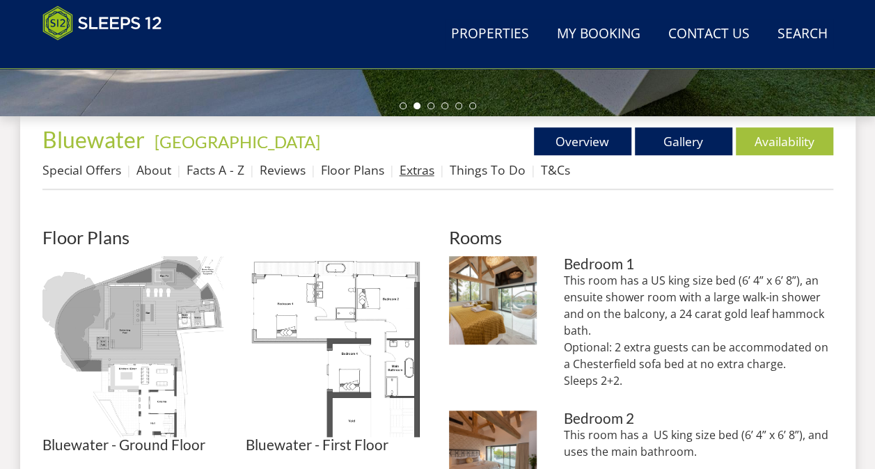
click at [402, 170] on link "Extras" at bounding box center [416, 169] width 35 height 17
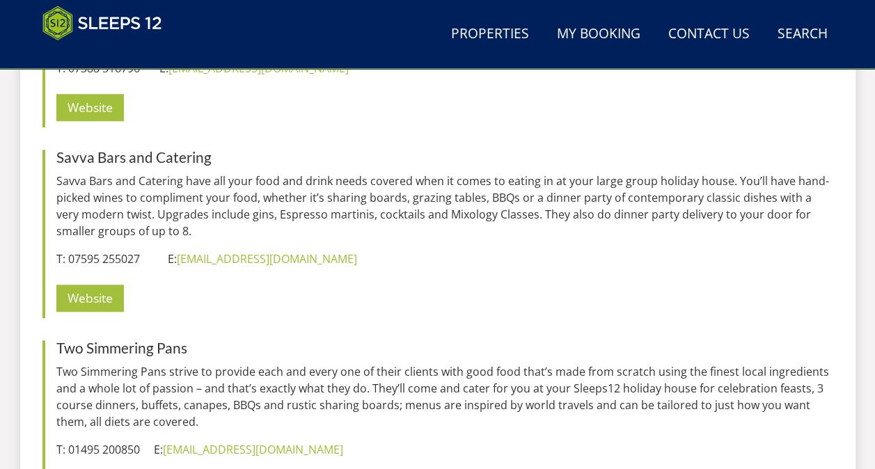
scroll to position [2922, 0]
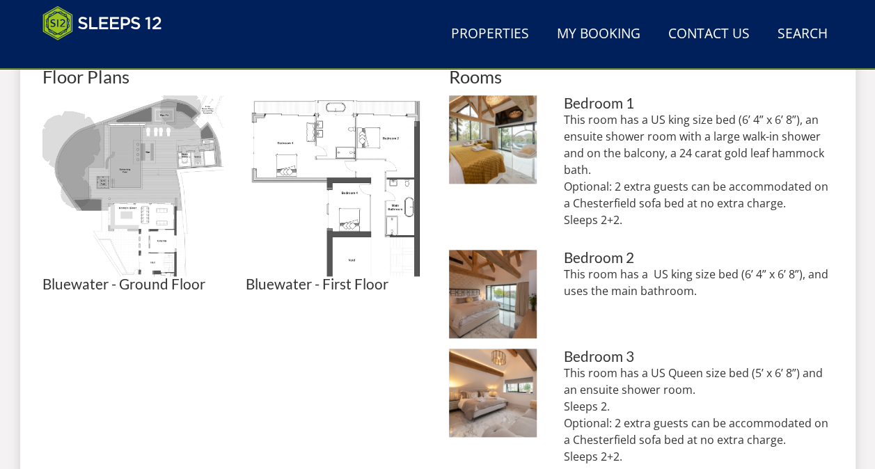
scroll to position [626, 0]
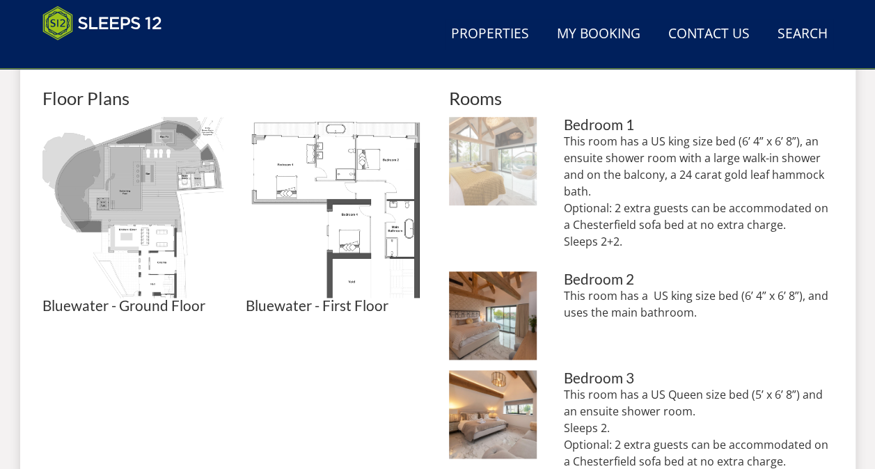
click at [479, 167] on img at bounding box center [493, 161] width 88 height 88
